Goal: Download file/media

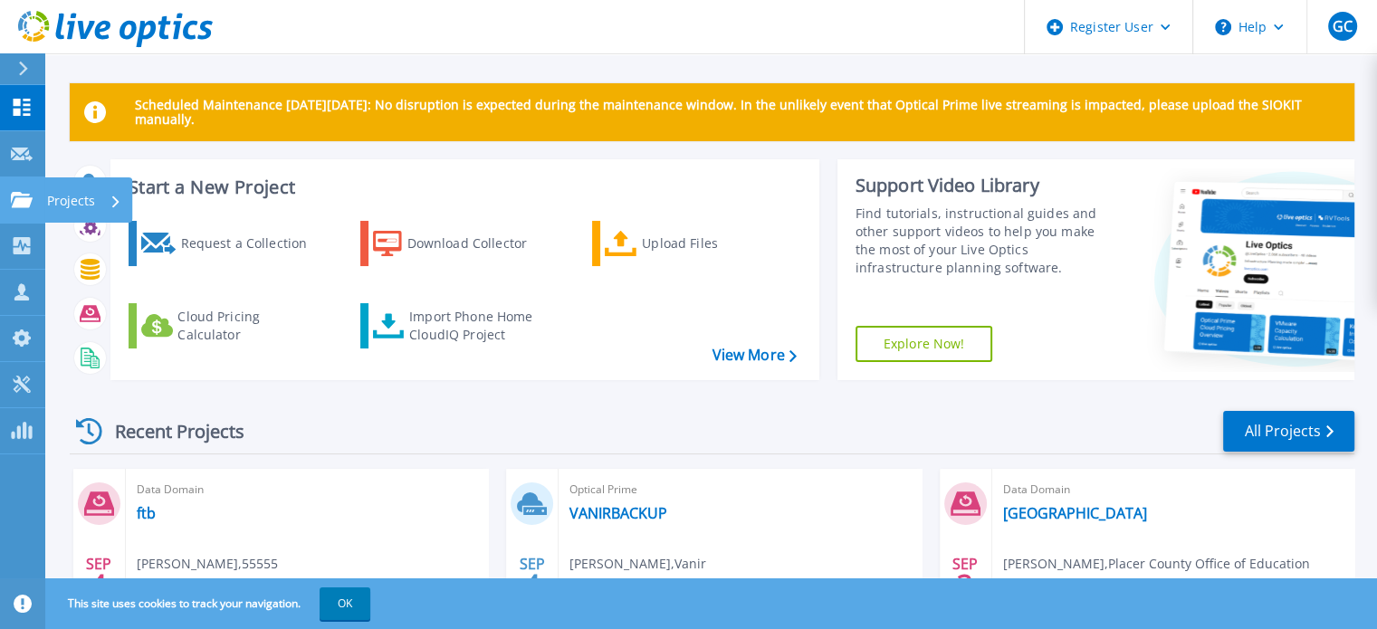
click at [13, 206] on icon at bounding box center [22, 199] width 22 height 15
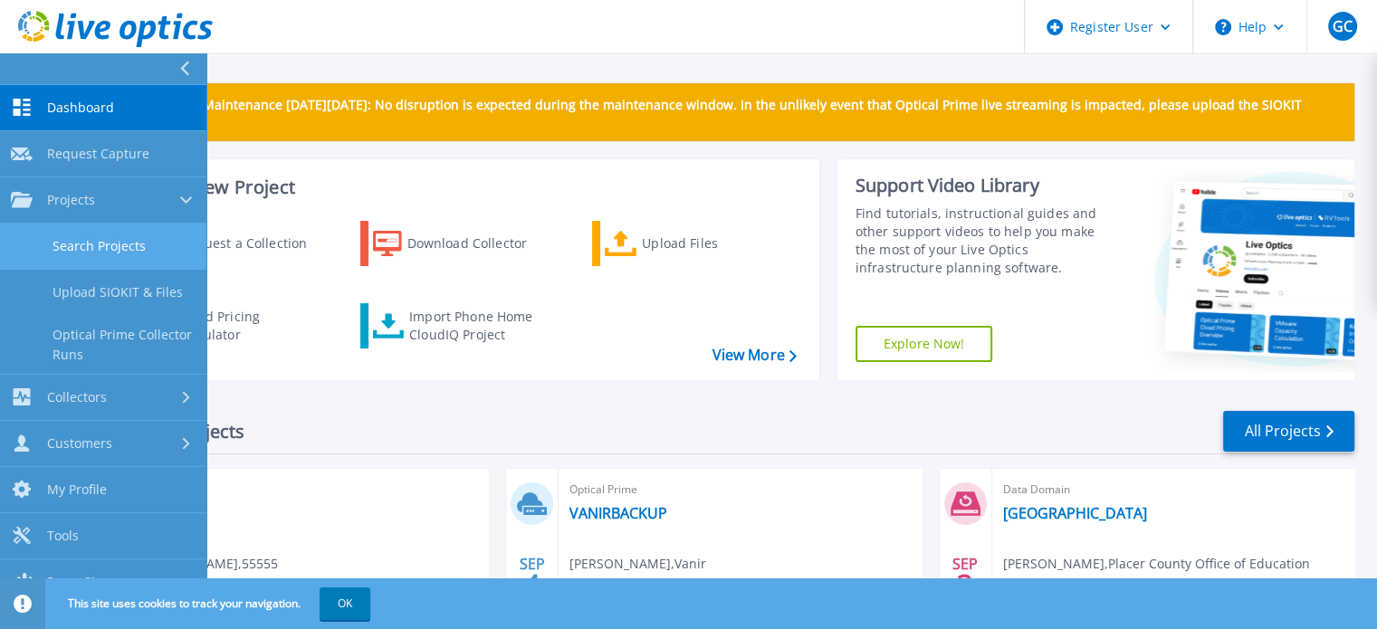
click at [101, 242] on link "Search Projects" at bounding box center [103, 247] width 206 height 46
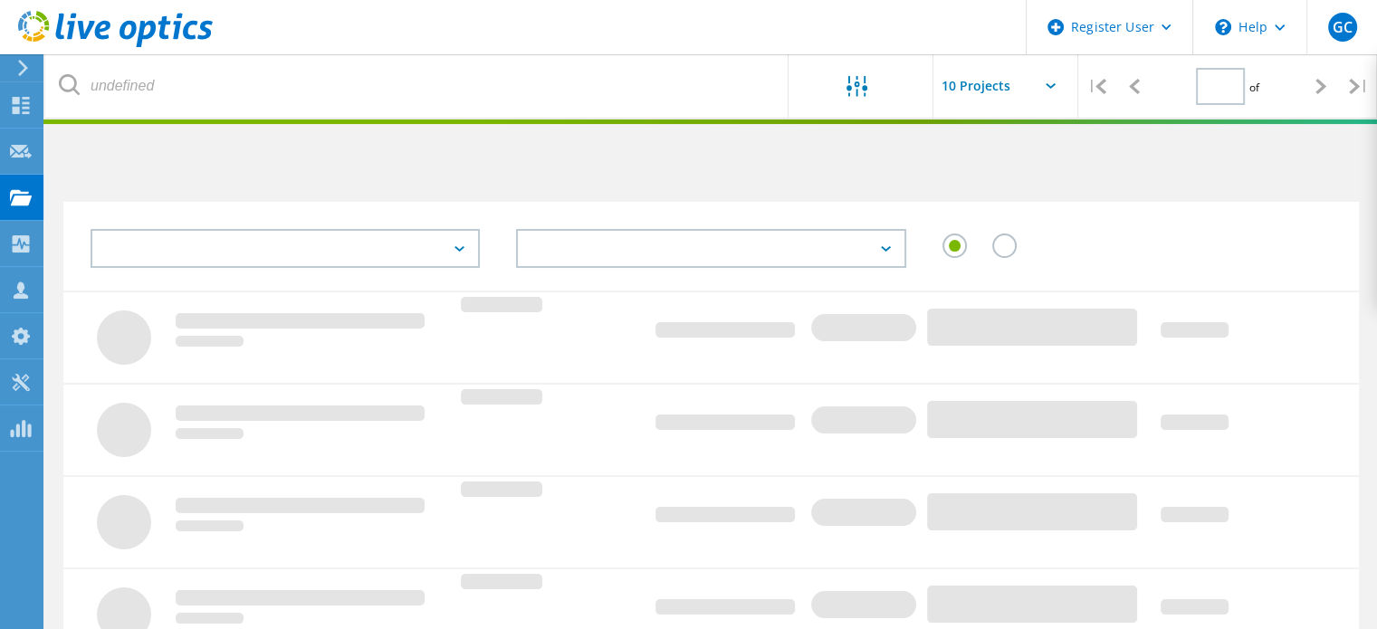
type input "1"
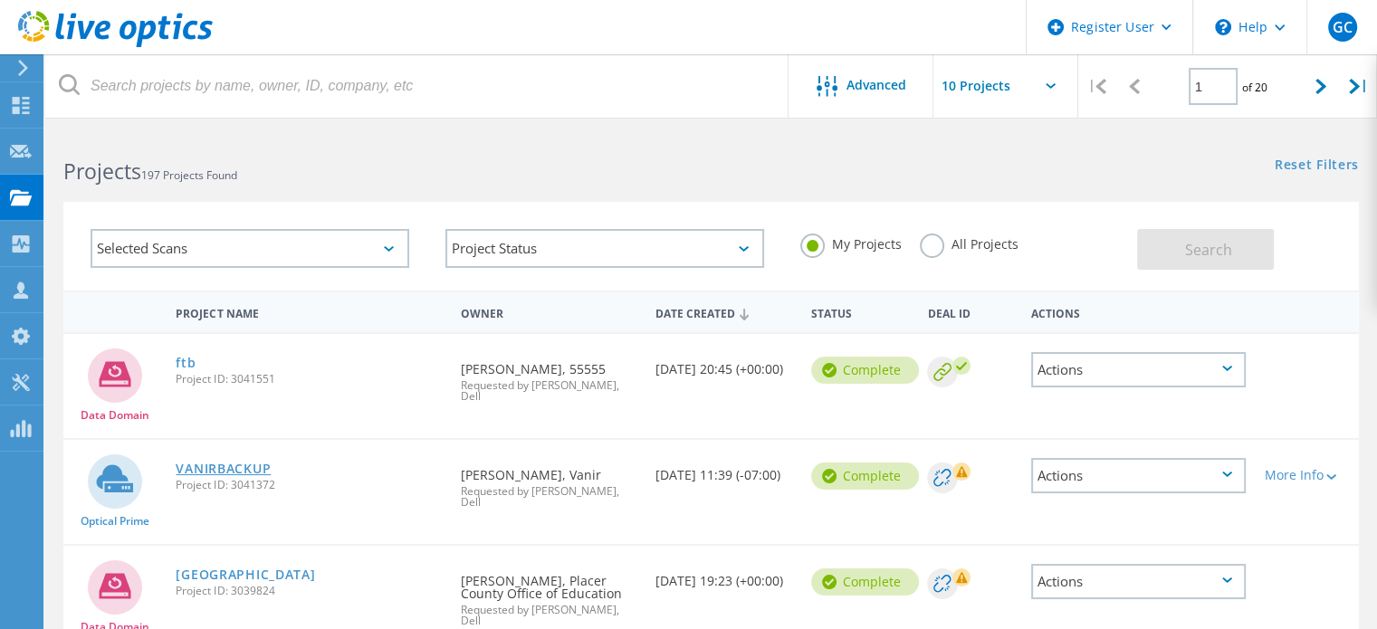
click at [204, 463] on link "VANIRBACKUP" at bounding box center [223, 469] width 95 height 13
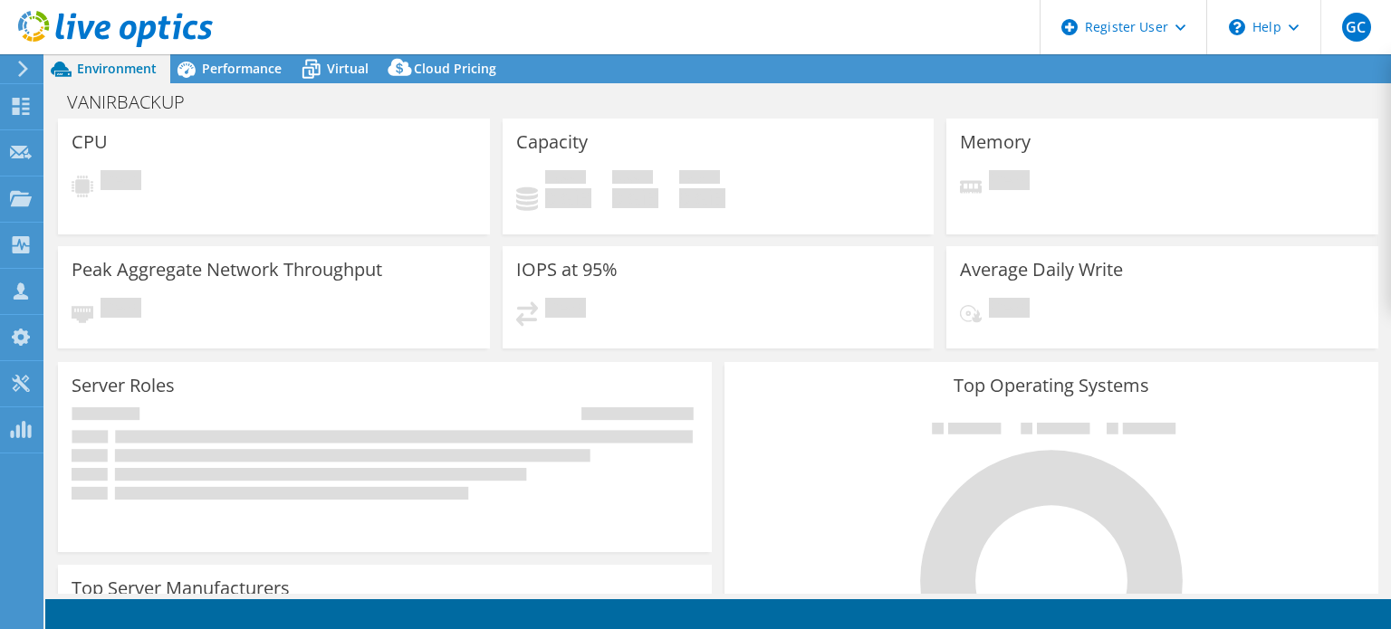
select select "USD"
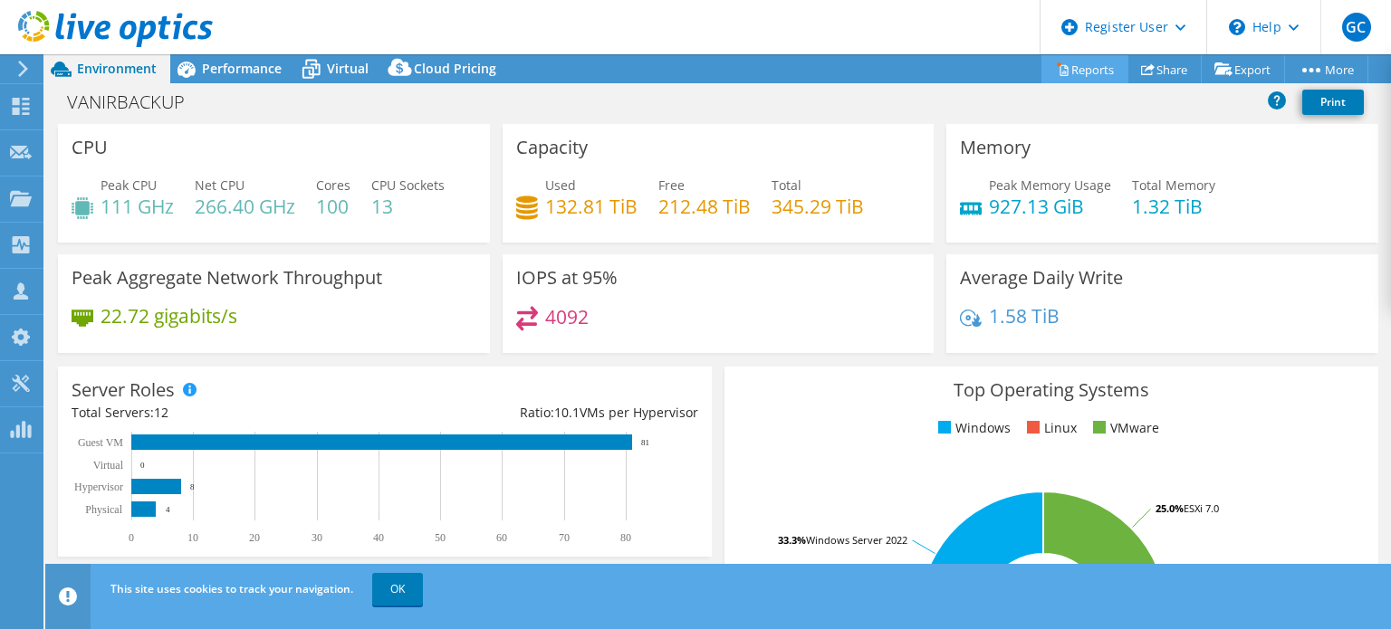
click at [1088, 65] on link "Reports" at bounding box center [1084, 69] width 87 height 28
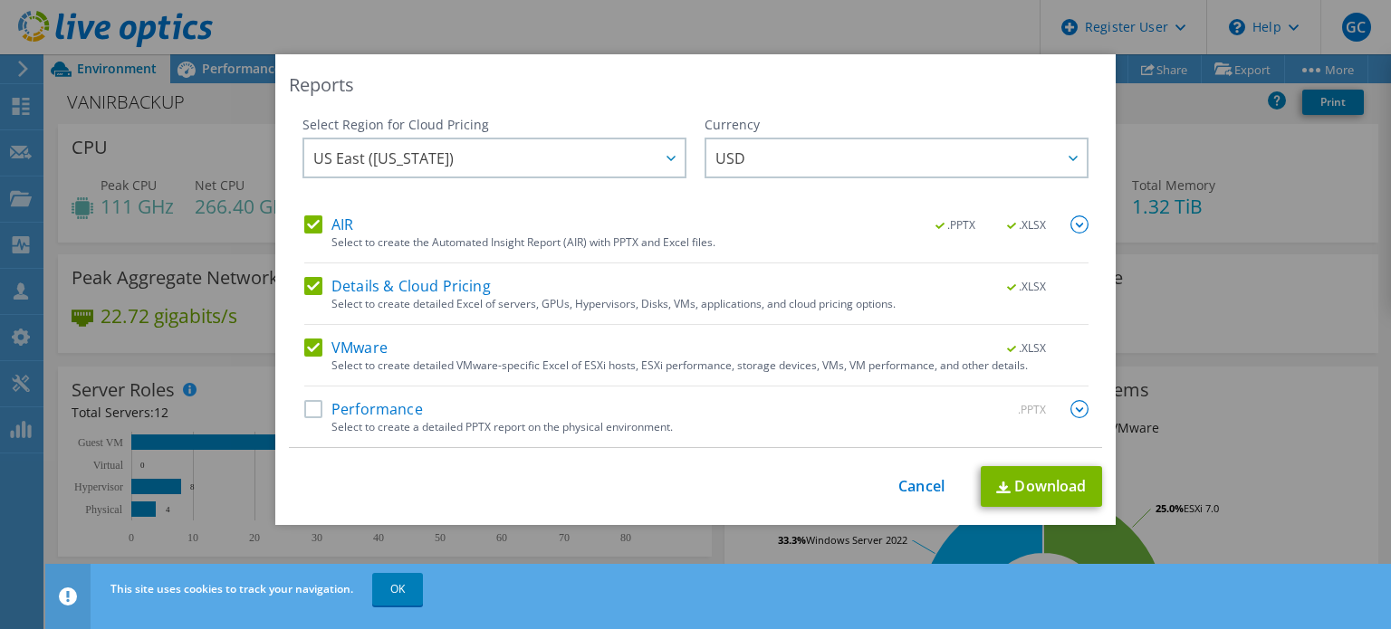
click at [308, 281] on label "Details & Cloud Pricing" at bounding box center [397, 286] width 186 height 18
click at [0, 0] on input "Details & Cloud Pricing" at bounding box center [0, 0] width 0 height 0
click at [304, 220] on label "AIR" at bounding box center [328, 224] width 49 height 18
click at [0, 0] on input "AIR" at bounding box center [0, 0] width 0 height 0
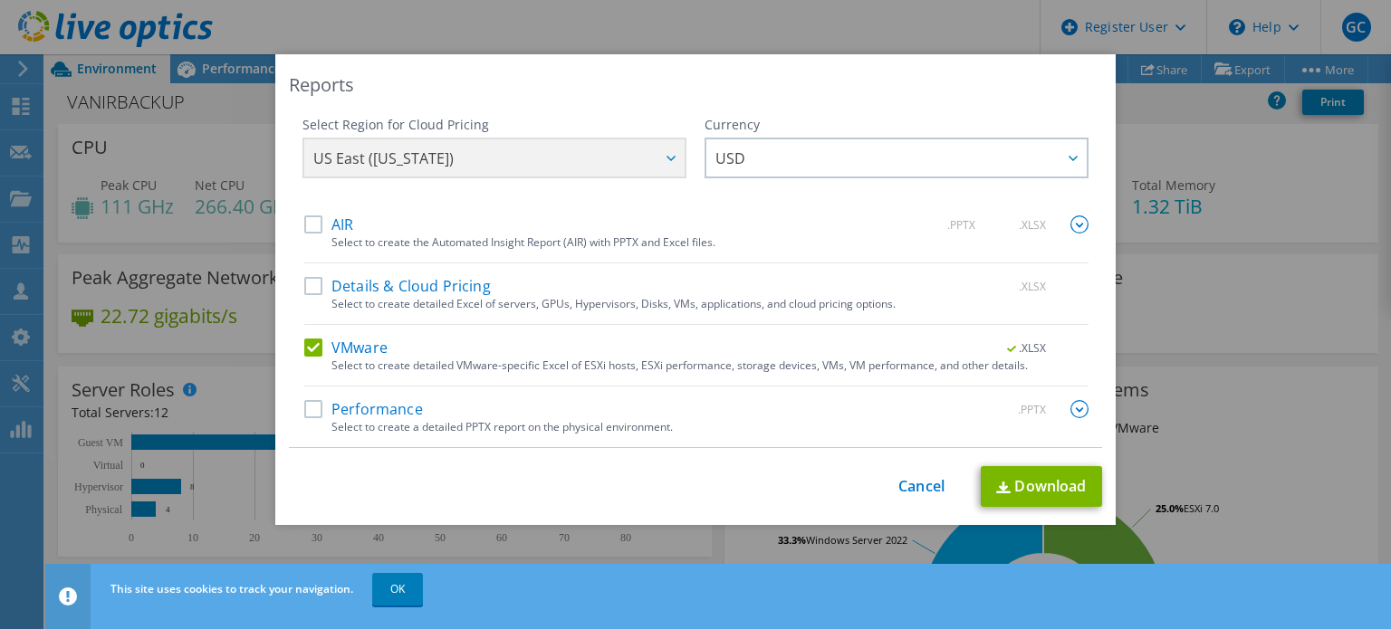
click at [304, 282] on label "Details & Cloud Pricing" at bounding box center [397, 286] width 186 height 18
click at [0, 0] on input "Details & Cloud Pricing" at bounding box center [0, 0] width 0 height 0
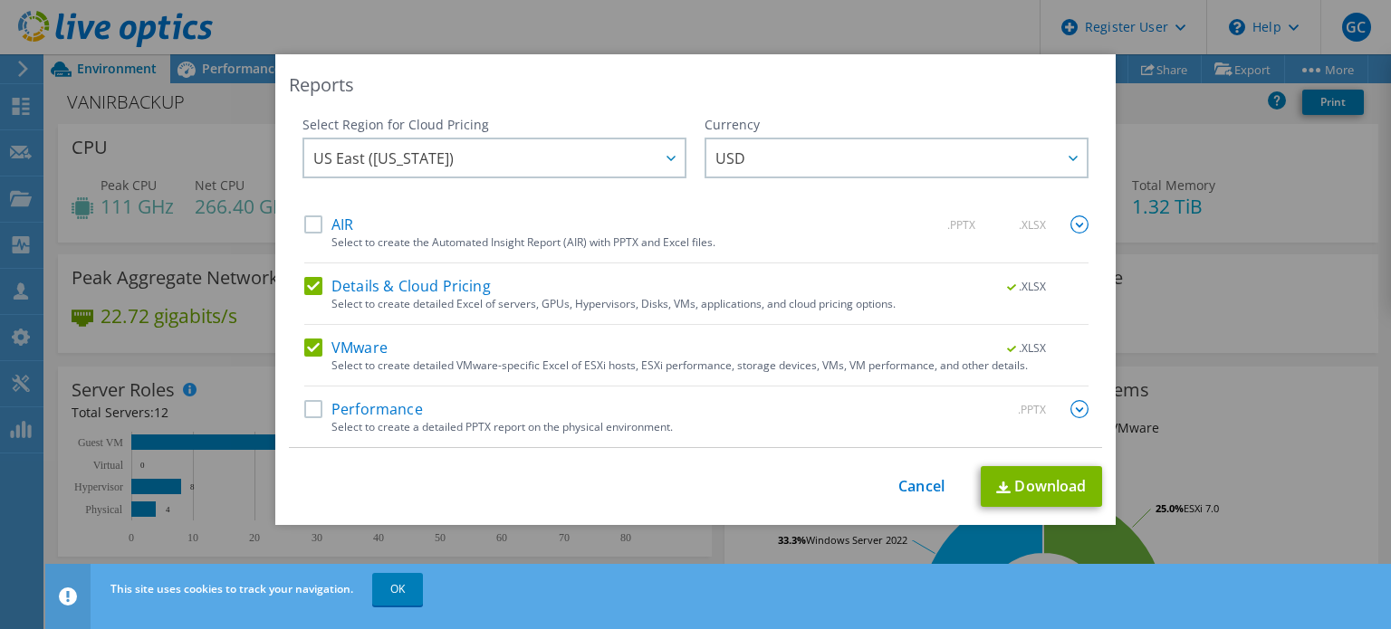
click at [304, 223] on label "AIR" at bounding box center [328, 224] width 49 height 18
click at [0, 0] on input "AIR" at bounding box center [0, 0] width 0 height 0
click at [311, 416] on label "Performance" at bounding box center [363, 409] width 119 height 18
click at [0, 0] on input "Performance" at bounding box center [0, 0] width 0 height 0
click at [1014, 484] on link "Download" at bounding box center [1040, 486] width 121 height 41
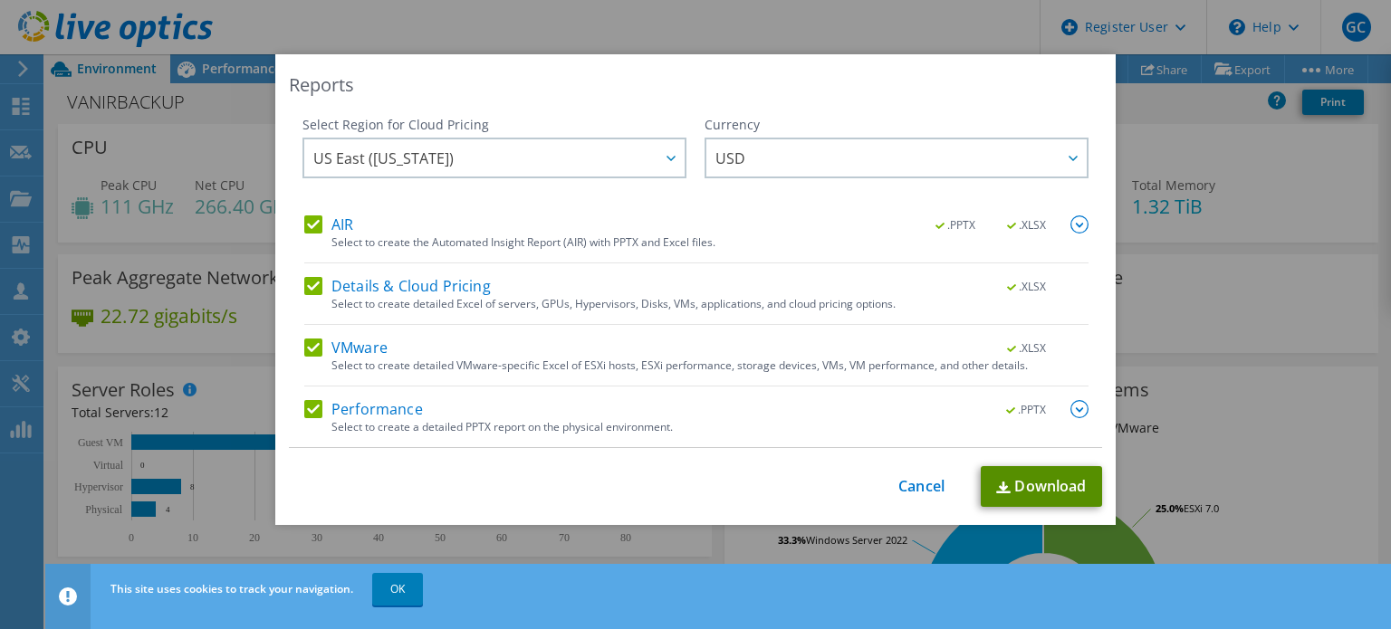
click at [1018, 496] on link "Download" at bounding box center [1040, 486] width 121 height 41
drag, startPoint x: 920, startPoint y: 490, endPoint x: 851, endPoint y: 465, distance: 73.0
click at [920, 490] on link "Cancel" at bounding box center [921, 486] width 46 height 17
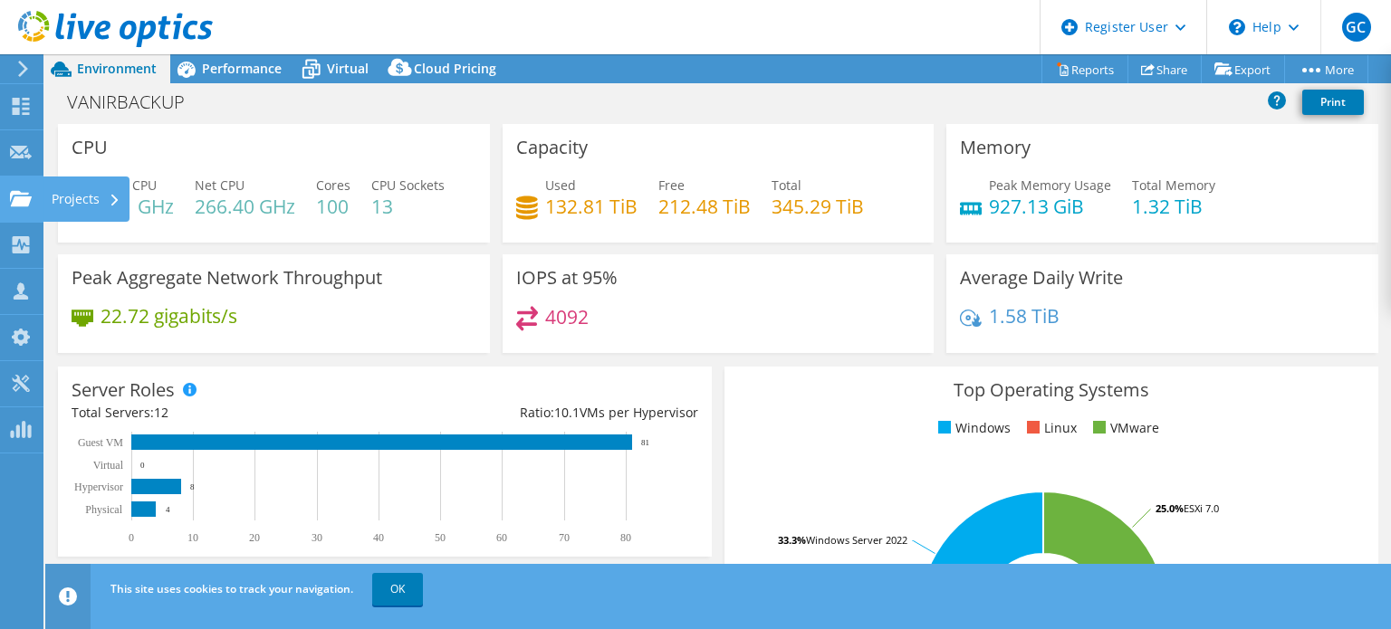
click at [30, 203] on icon at bounding box center [21, 198] width 22 height 17
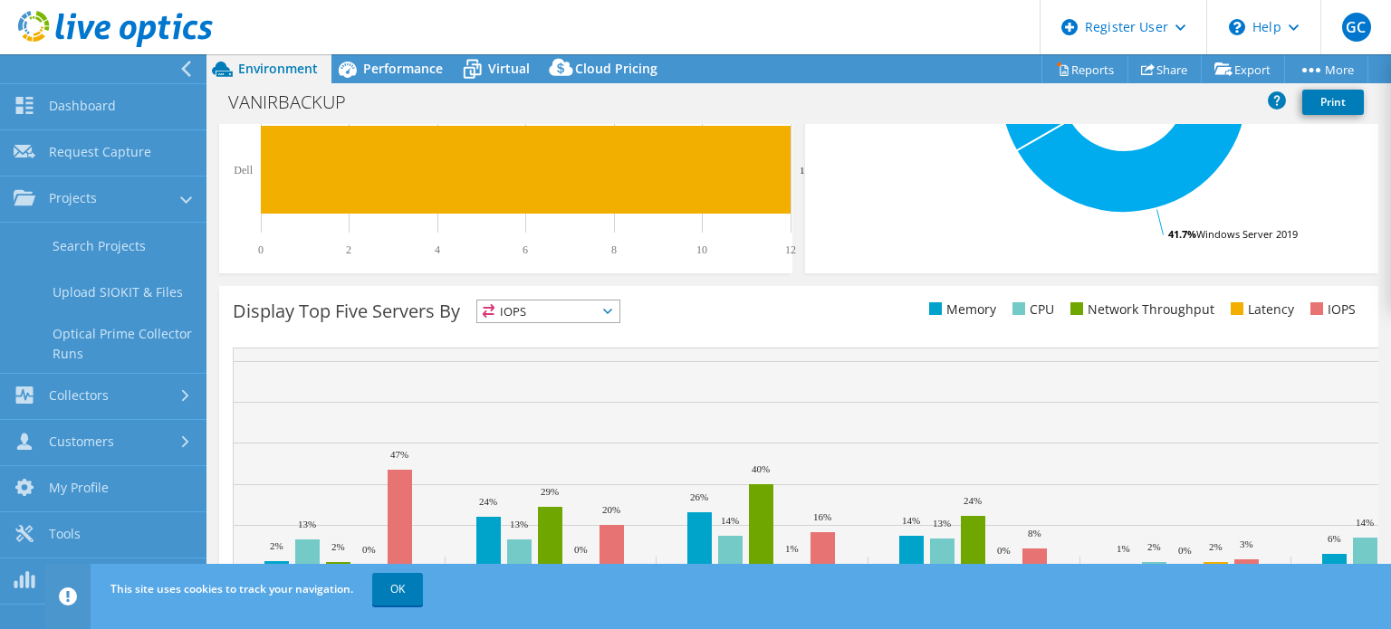
scroll to position [635, 0]
